Goal: Information Seeking & Learning: Learn about a topic

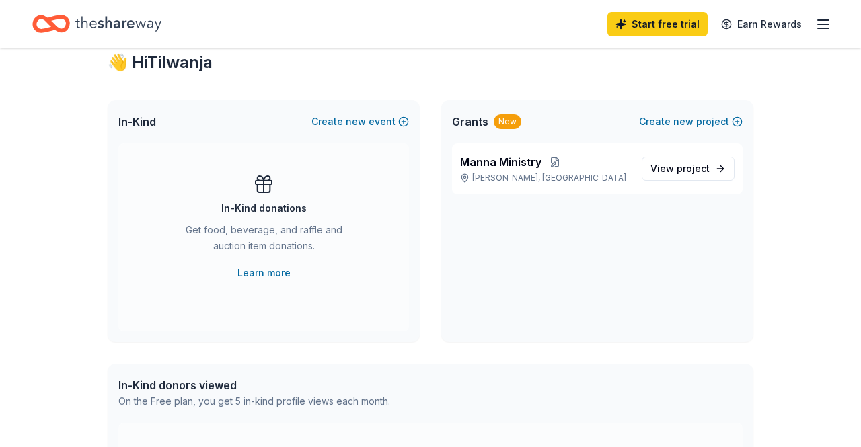
scroll to position [248, 0]
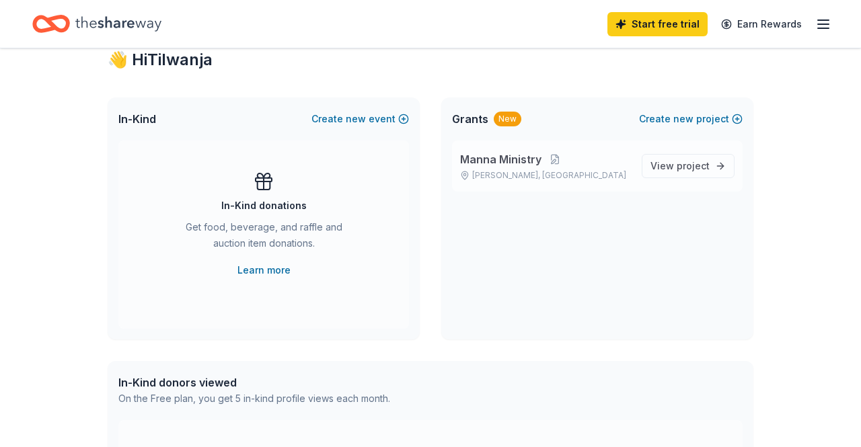
click at [523, 166] on span "Manna Ministry" at bounding box center [500, 159] width 81 height 16
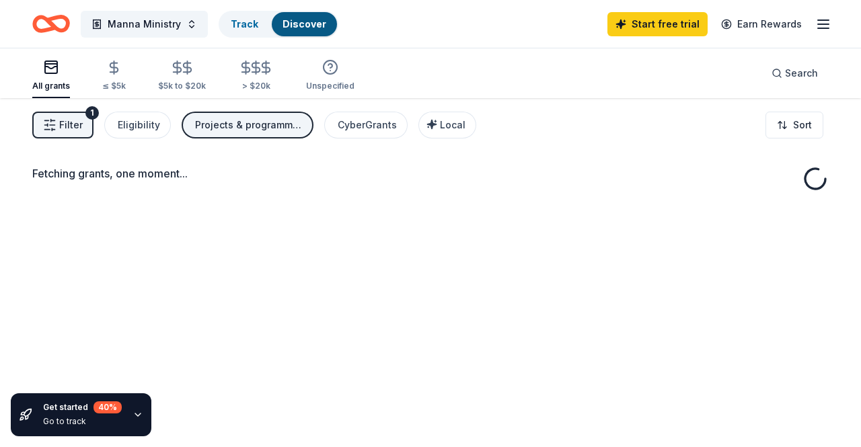
click at [529, 165] on div "Fetching grants, one moment..." at bounding box center [430, 173] width 796 height 16
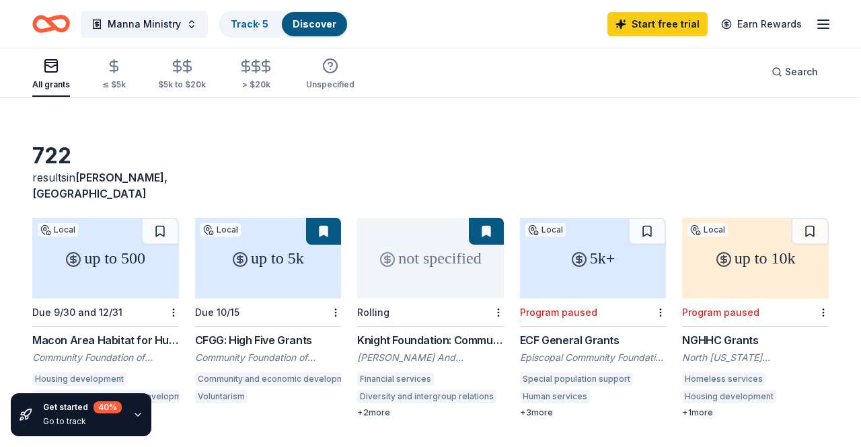
scroll to position [26, 0]
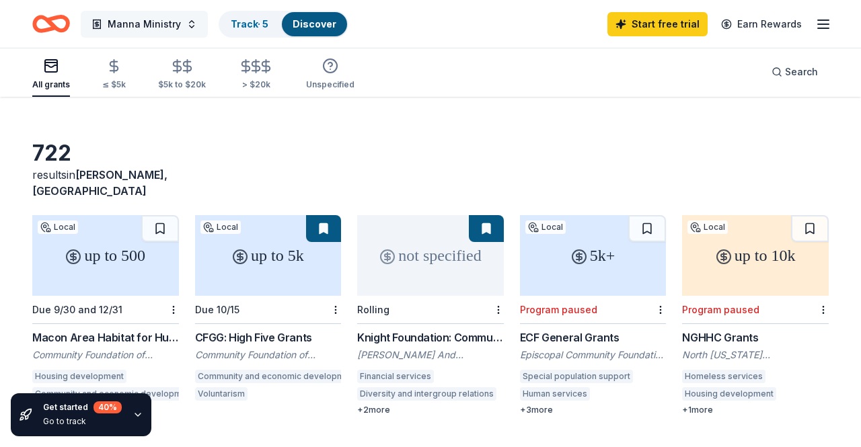
click at [139, 22] on span "Manna Ministry" at bounding box center [144, 24] width 73 height 16
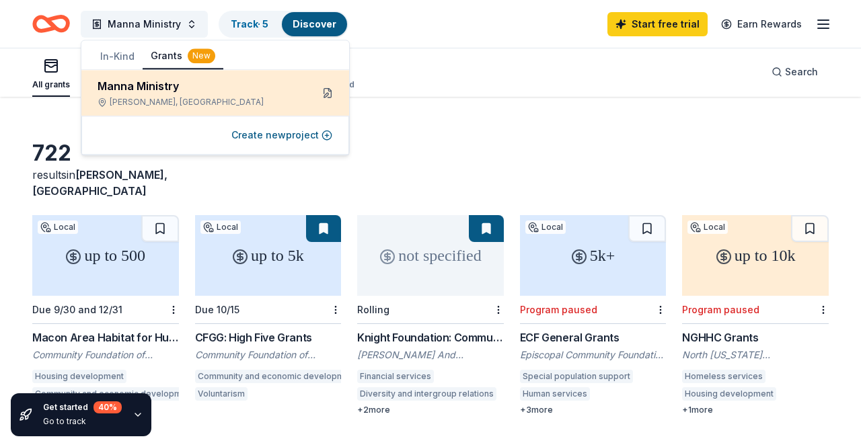
click at [326, 94] on button at bounding box center [328, 93] width 22 height 22
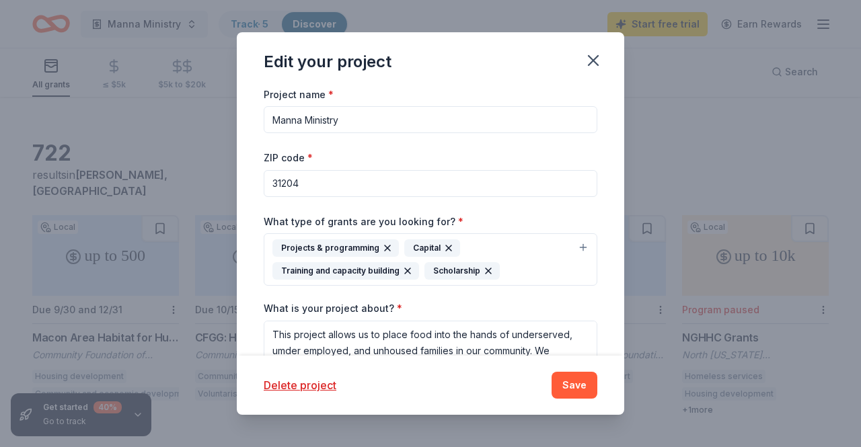
click at [337, 192] on input "31204" at bounding box center [431, 183] width 334 height 27
type input "31204"
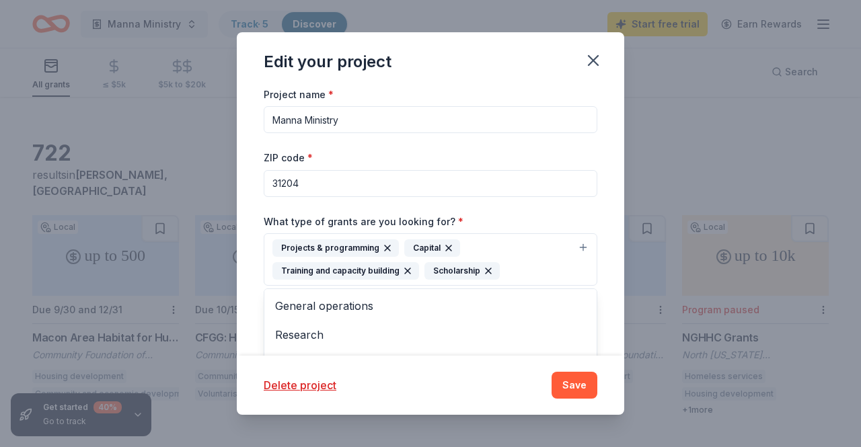
click at [586, 246] on button "Projects & programming Capital Training and capacity building Scholarship" at bounding box center [431, 259] width 334 height 52
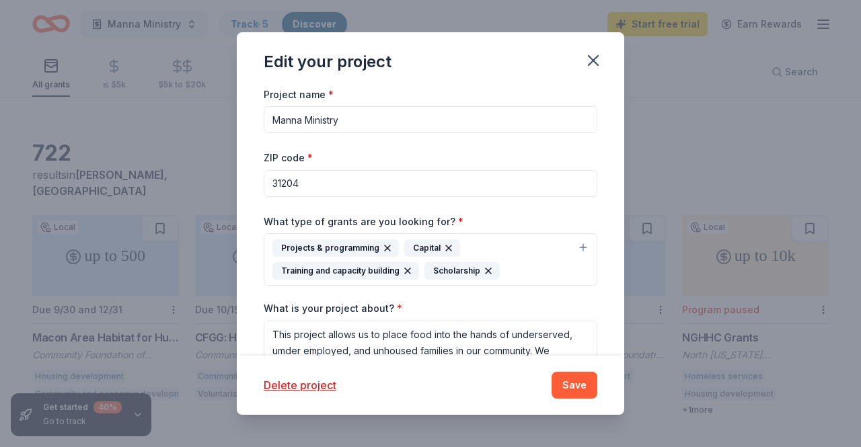
click at [579, 250] on button "Projects & programming Capital Training and capacity building Scholarship" at bounding box center [431, 259] width 334 height 52
click at [586, 251] on button "Projects & programming Capital Training and capacity building Scholarship" at bounding box center [431, 259] width 334 height 52
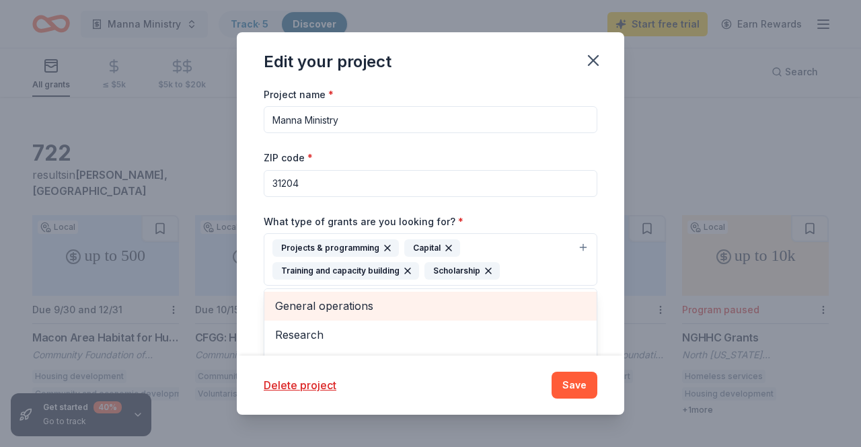
click at [443, 309] on span "General operations" at bounding box center [430, 305] width 311 height 17
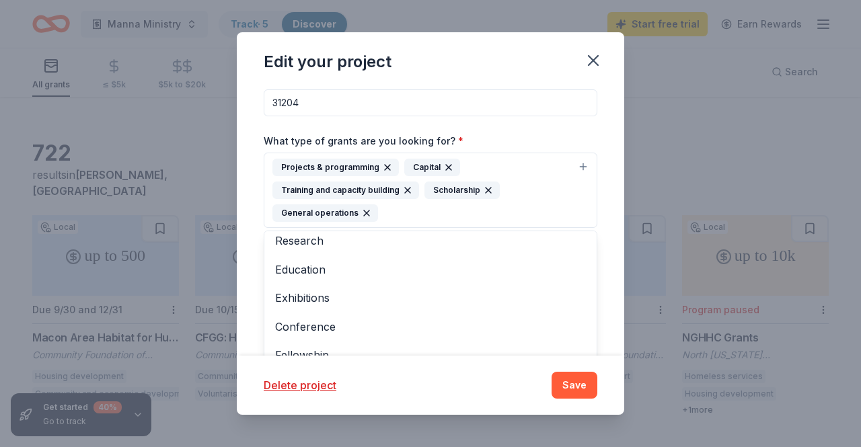
scroll to position [0, 0]
click at [323, 276] on span "Education" at bounding box center [430, 276] width 311 height 17
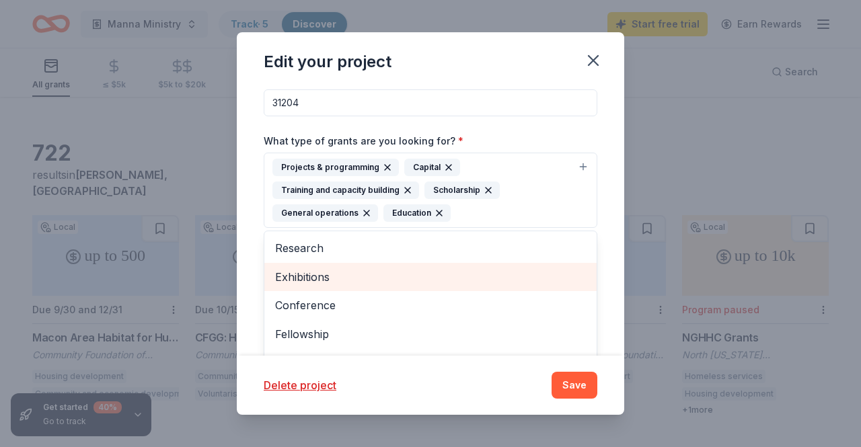
click at [327, 248] on span "Research" at bounding box center [430, 247] width 311 height 17
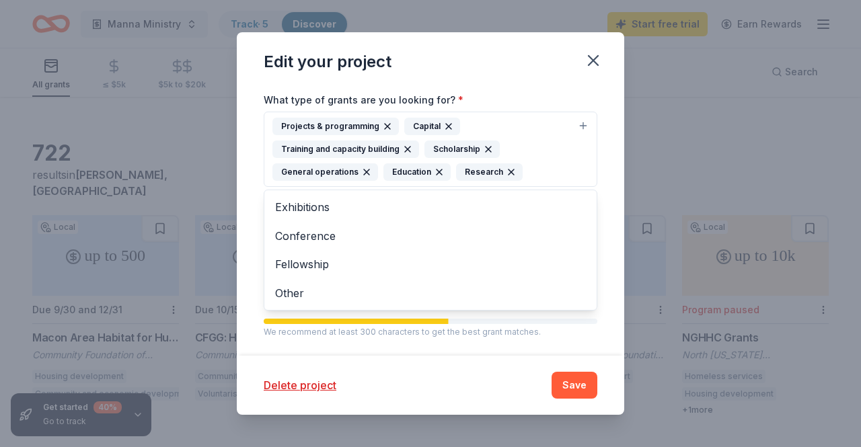
scroll to position [122, 0]
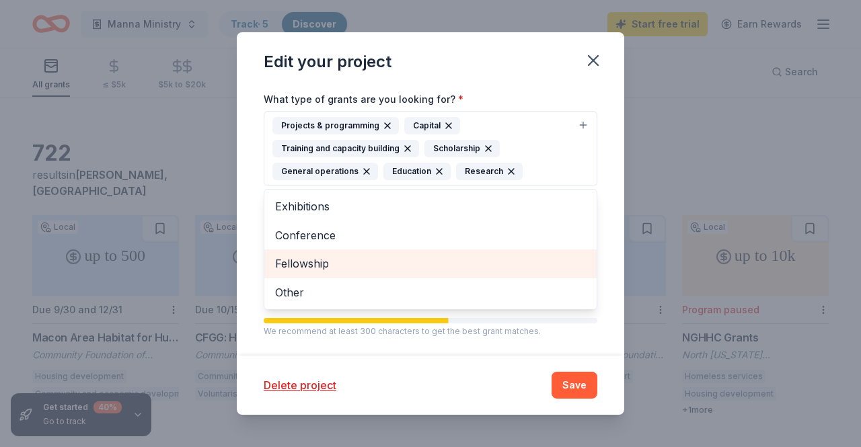
click at [328, 266] on span "Fellowship" at bounding box center [430, 263] width 311 height 17
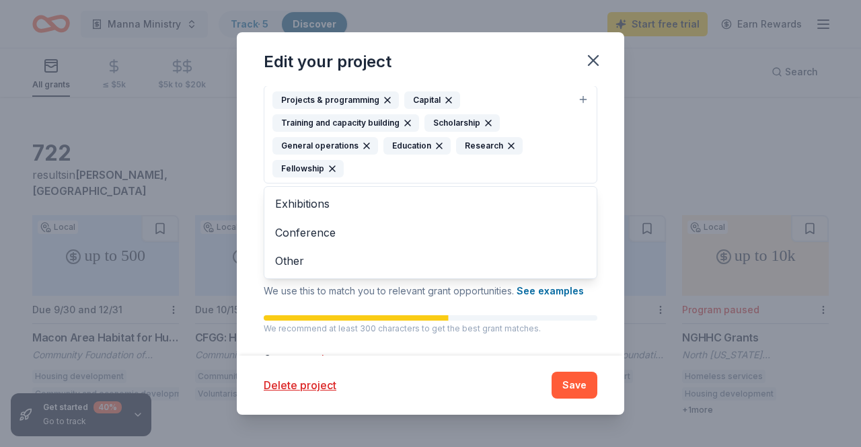
scroll to position [140, 0]
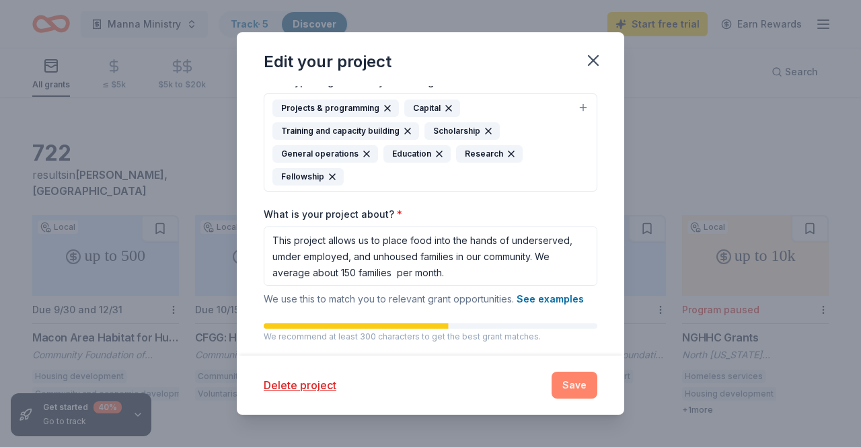
click at [581, 382] on button "Save" at bounding box center [575, 385] width 46 height 27
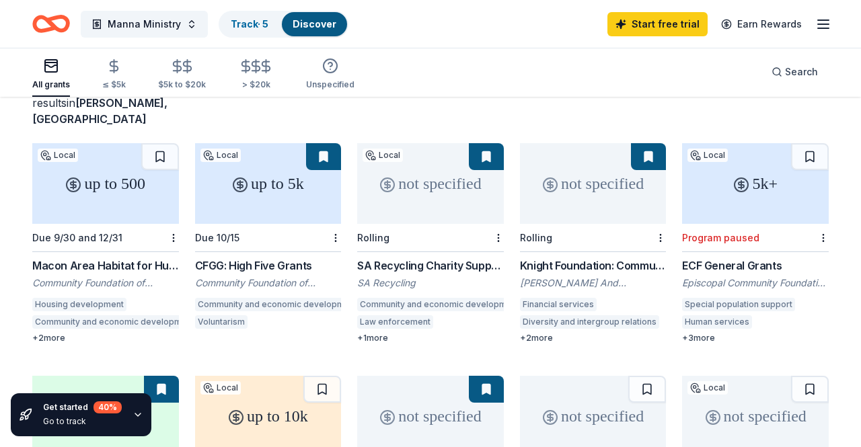
scroll to position [98, 0]
click at [114, 257] on div "Macon Area Habitat for Humanity Sustainability Fund Grant" at bounding box center [105, 265] width 147 height 16
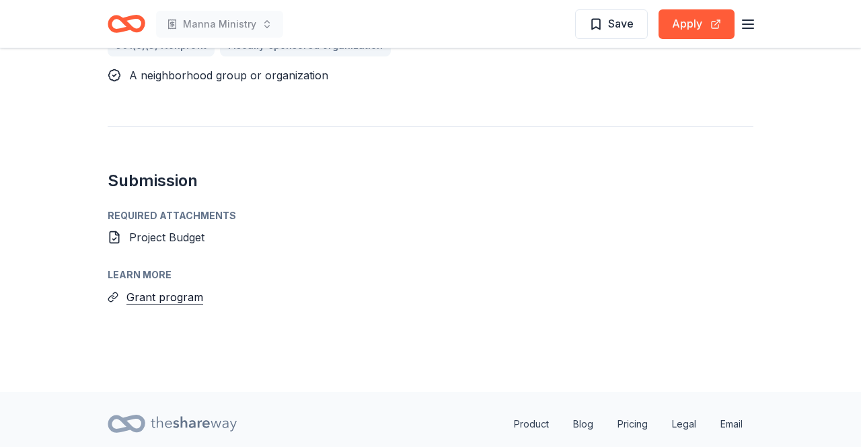
scroll to position [932, 0]
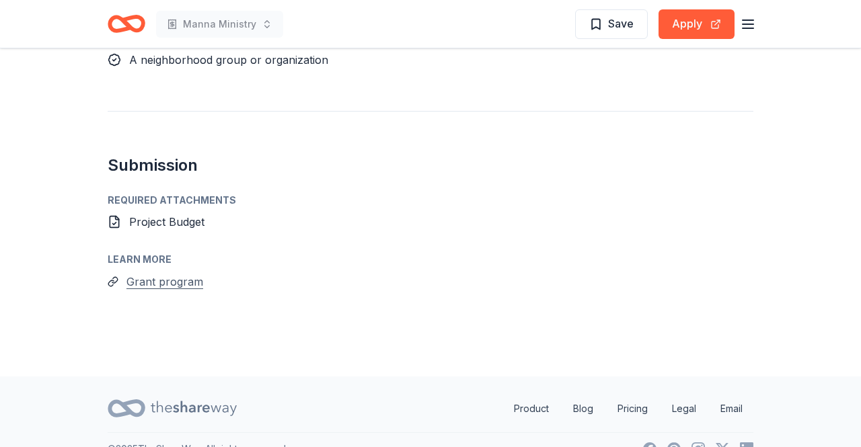
click at [159, 273] on button "Grant program" at bounding box center [164, 281] width 77 height 17
